Goal: Task Accomplishment & Management: Complete application form

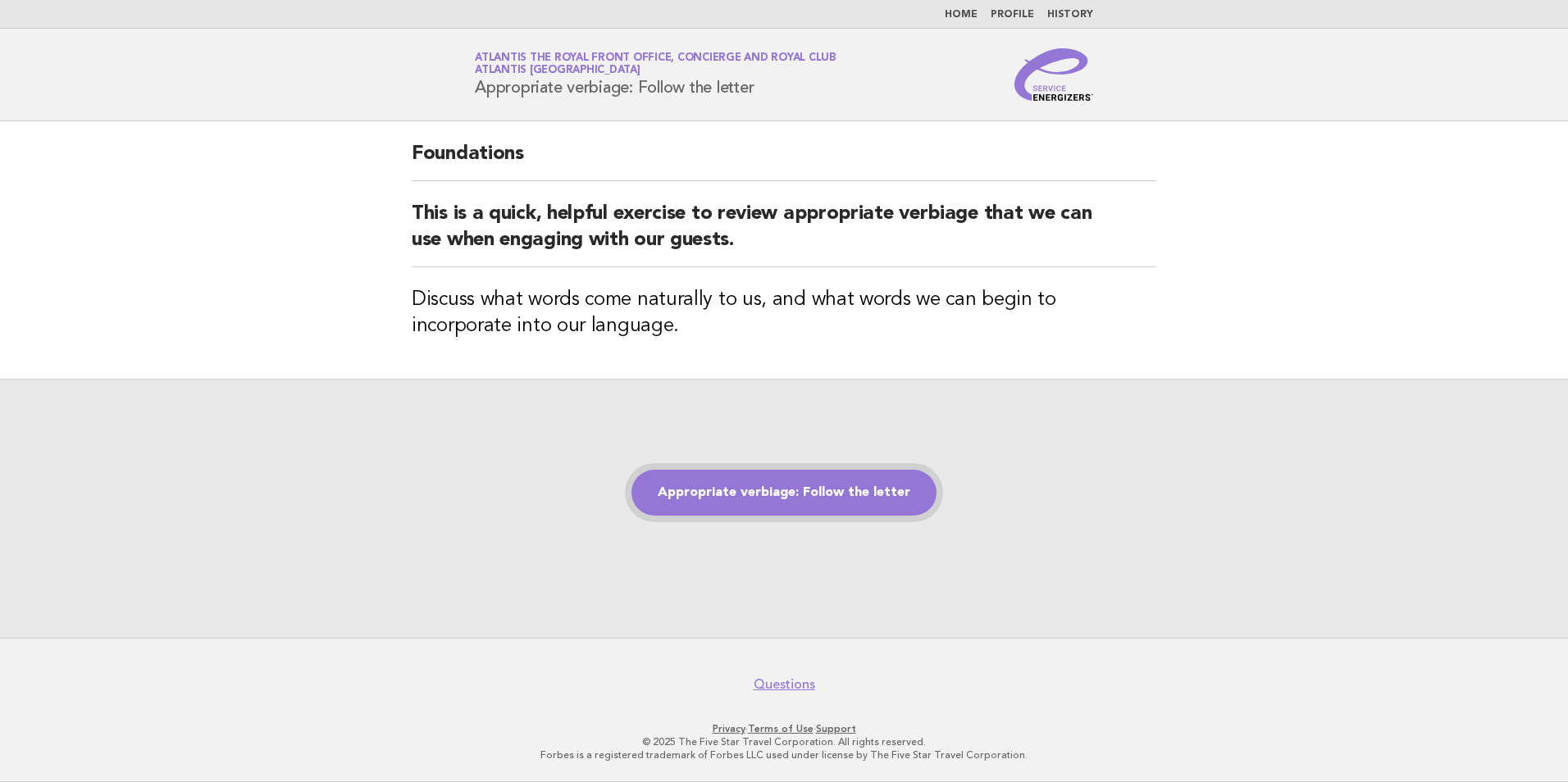
click at [743, 505] on link "Appropriate verbiage: Follow the letter" at bounding box center [783, 493] width 305 height 46
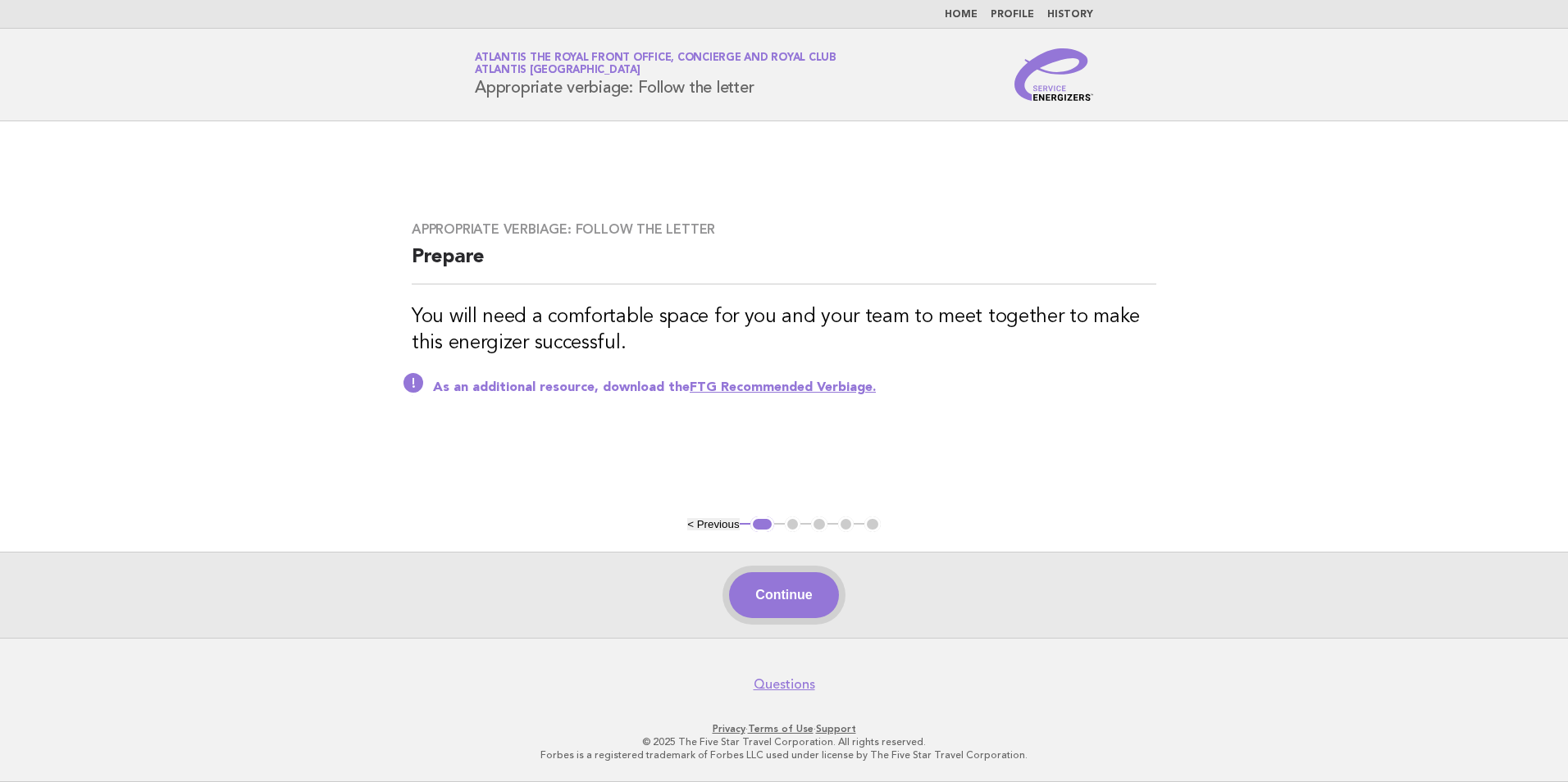
click at [806, 582] on button "Continue" at bounding box center [783, 594] width 109 height 46
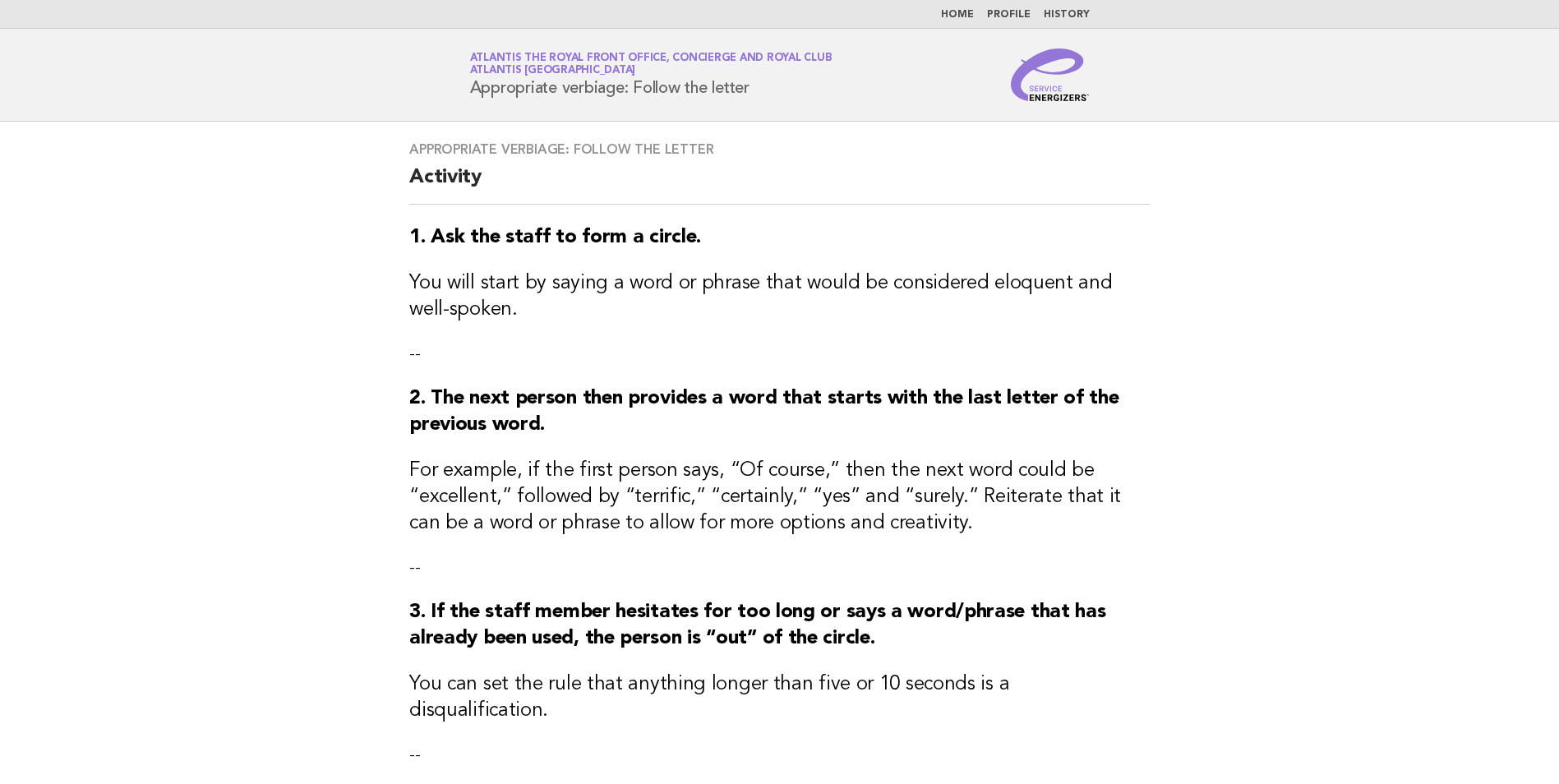
scroll to position [386, 0]
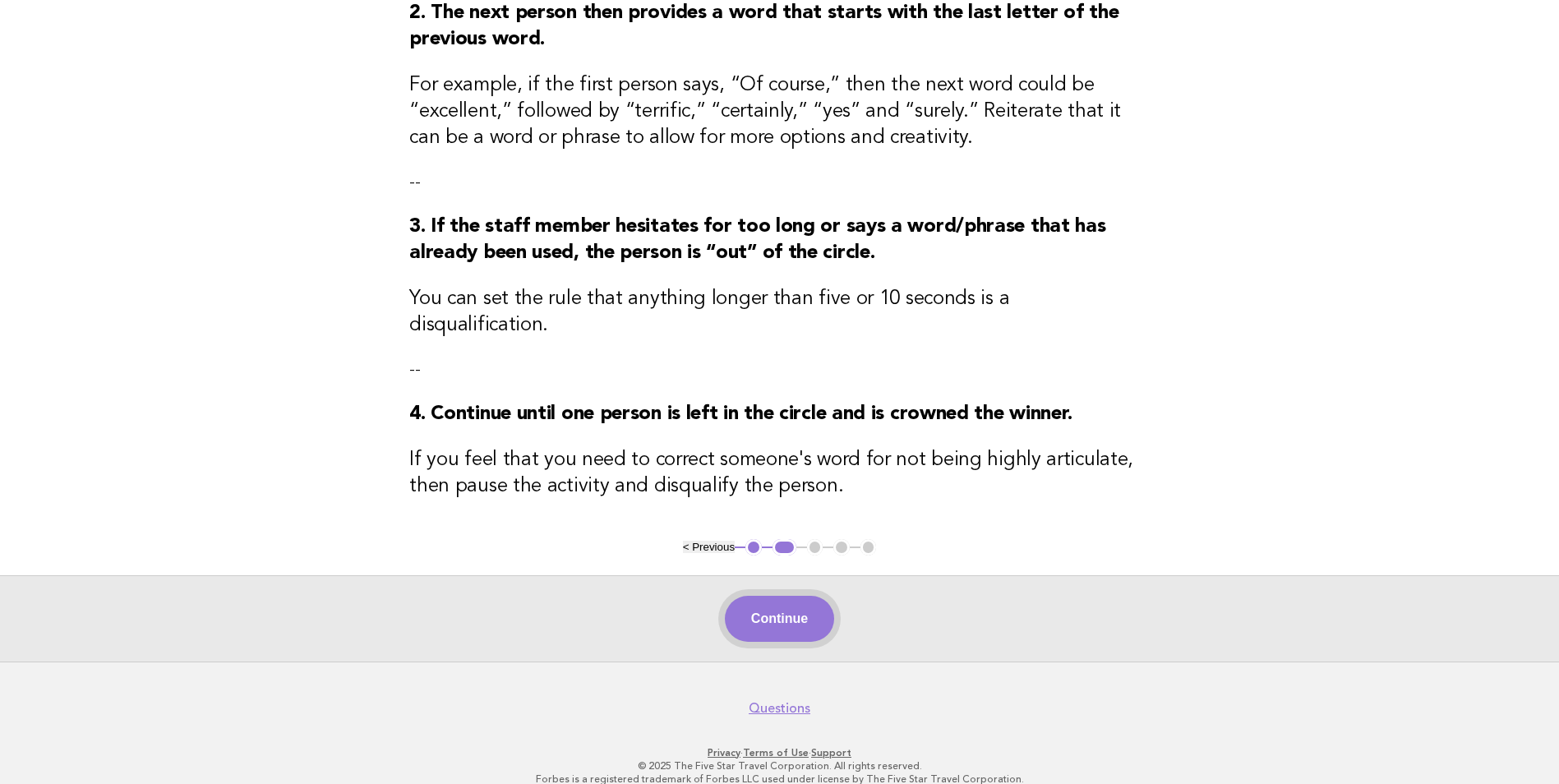
click at [776, 597] on button "Continue" at bounding box center [780, 619] width 109 height 46
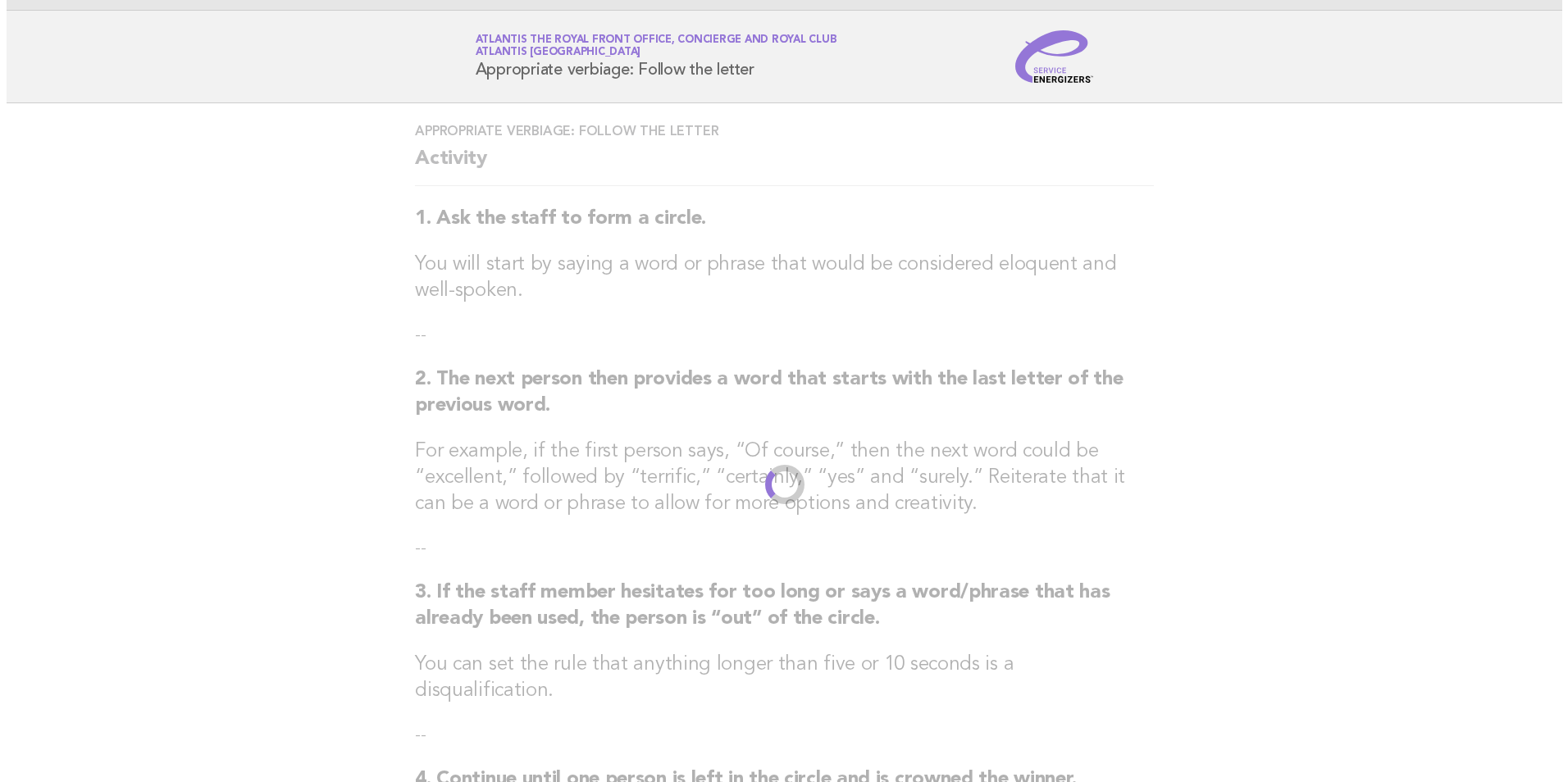
scroll to position [0, 0]
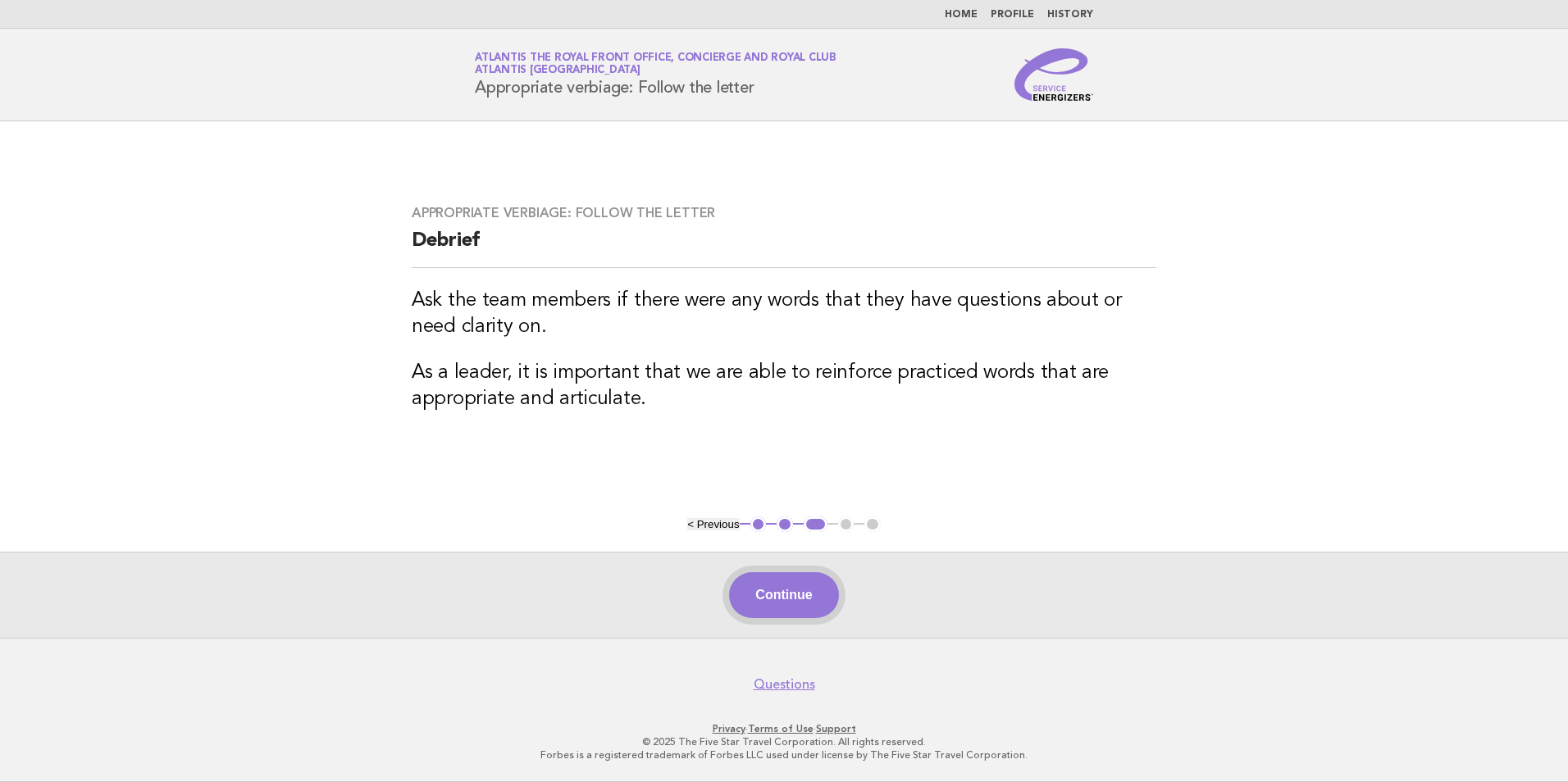
click at [794, 585] on button "Continue" at bounding box center [783, 594] width 109 height 46
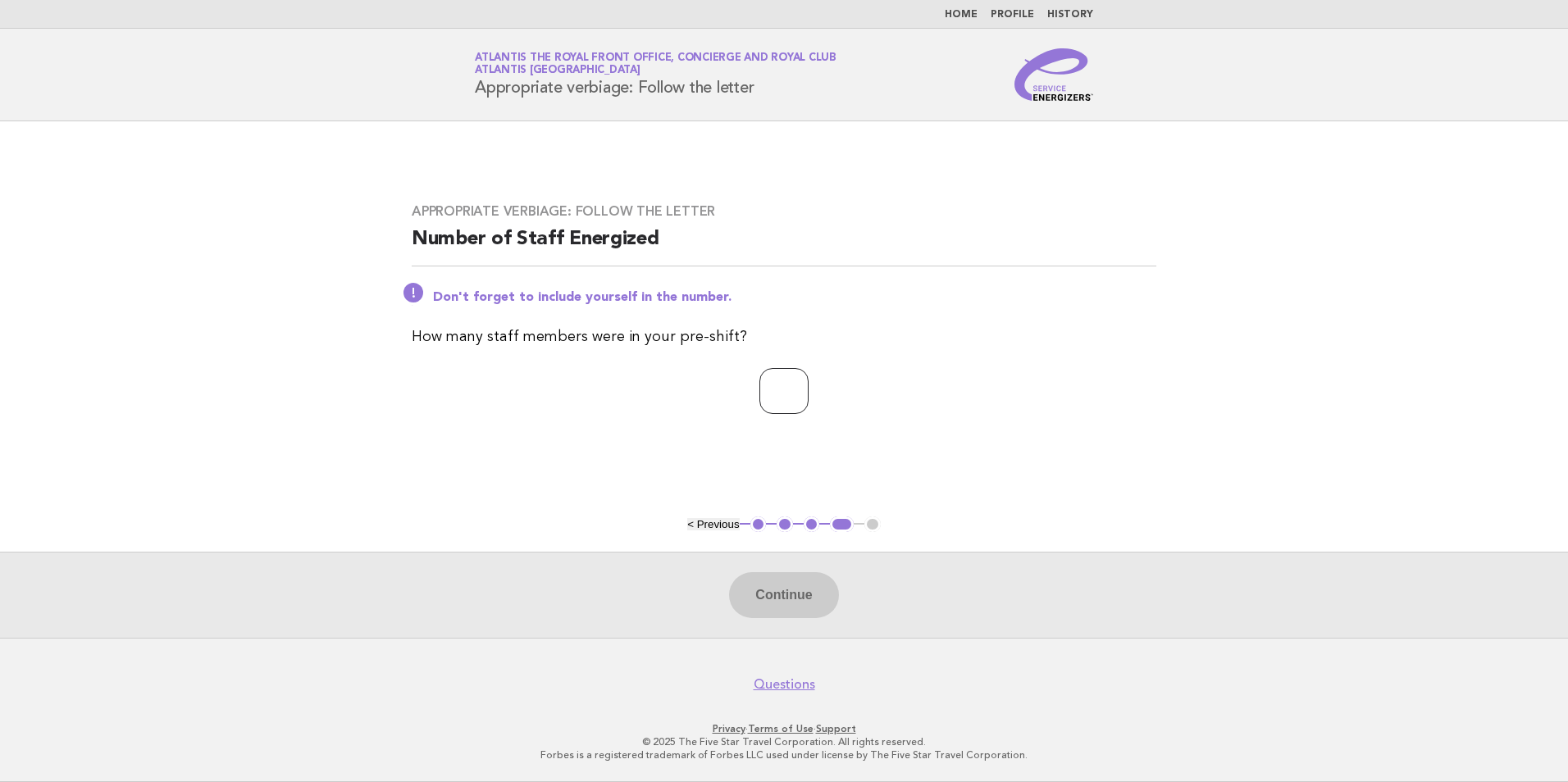
click at [793, 405] on input "number" at bounding box center [783, 391] width 49 height 46
type input "*"
click at [781, 598] on button "Continue" at bounding box center [783, 594] width 109 height 46
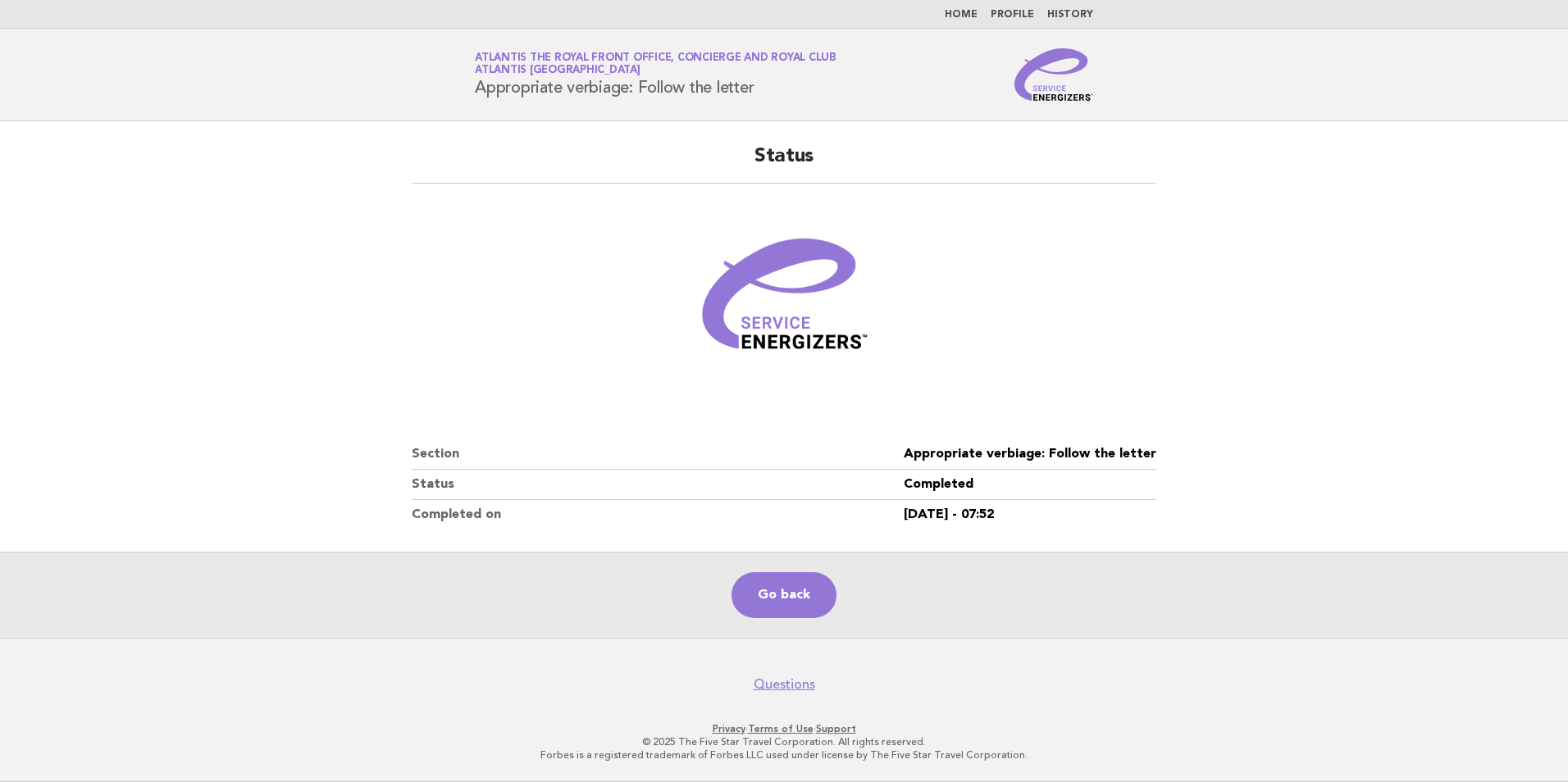
drag, startPoint x: 774, startPoint y: 586, endPoint x: 806, endPoint y: 466, distance: 124.2
click at [774, 586] on link "Go back" at bounding box center [783, 594] width 105 height 46
